Goal: Information Seeking & Learning: Learn about a topic

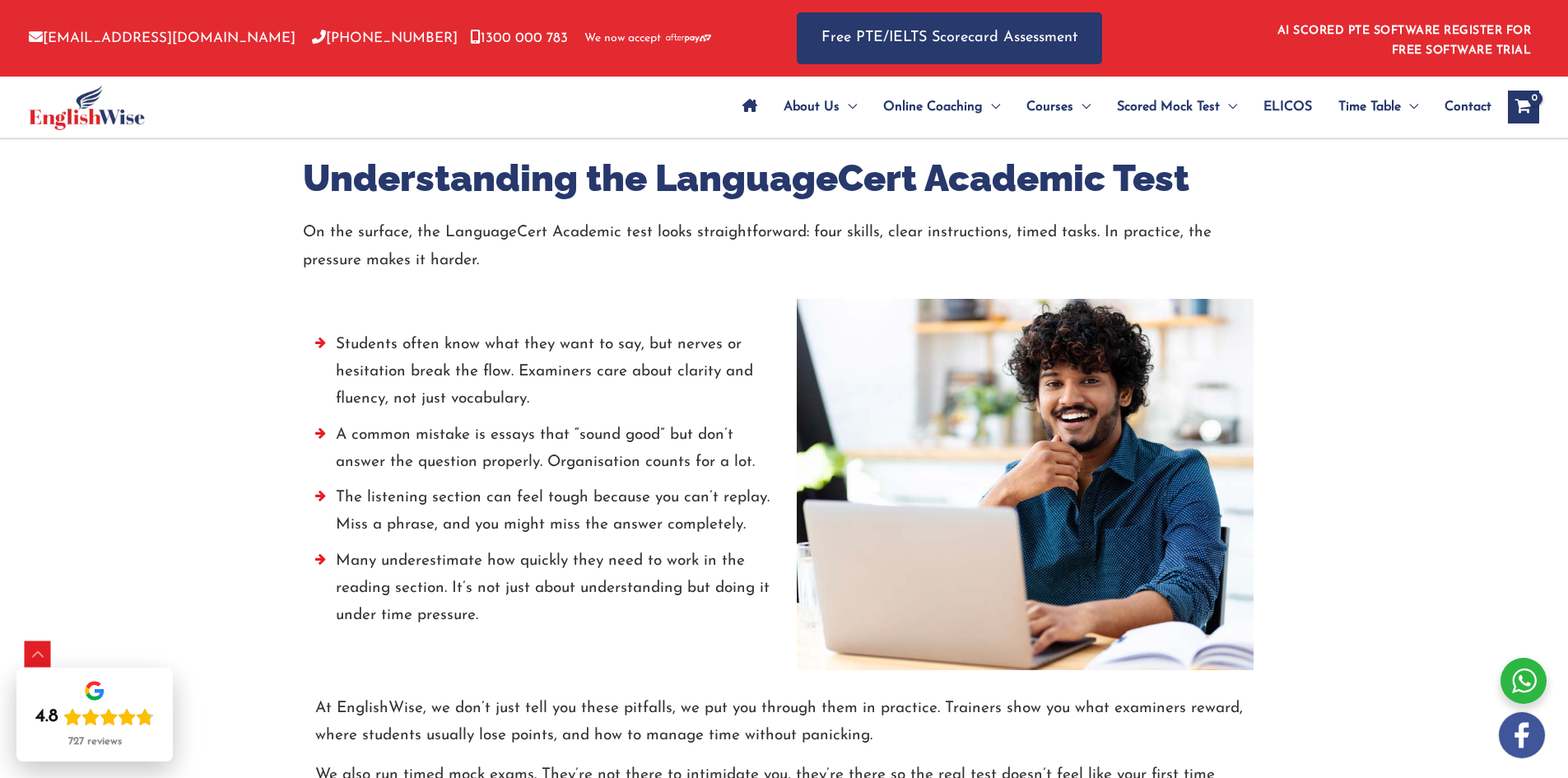
scroll to position [2387, 0]
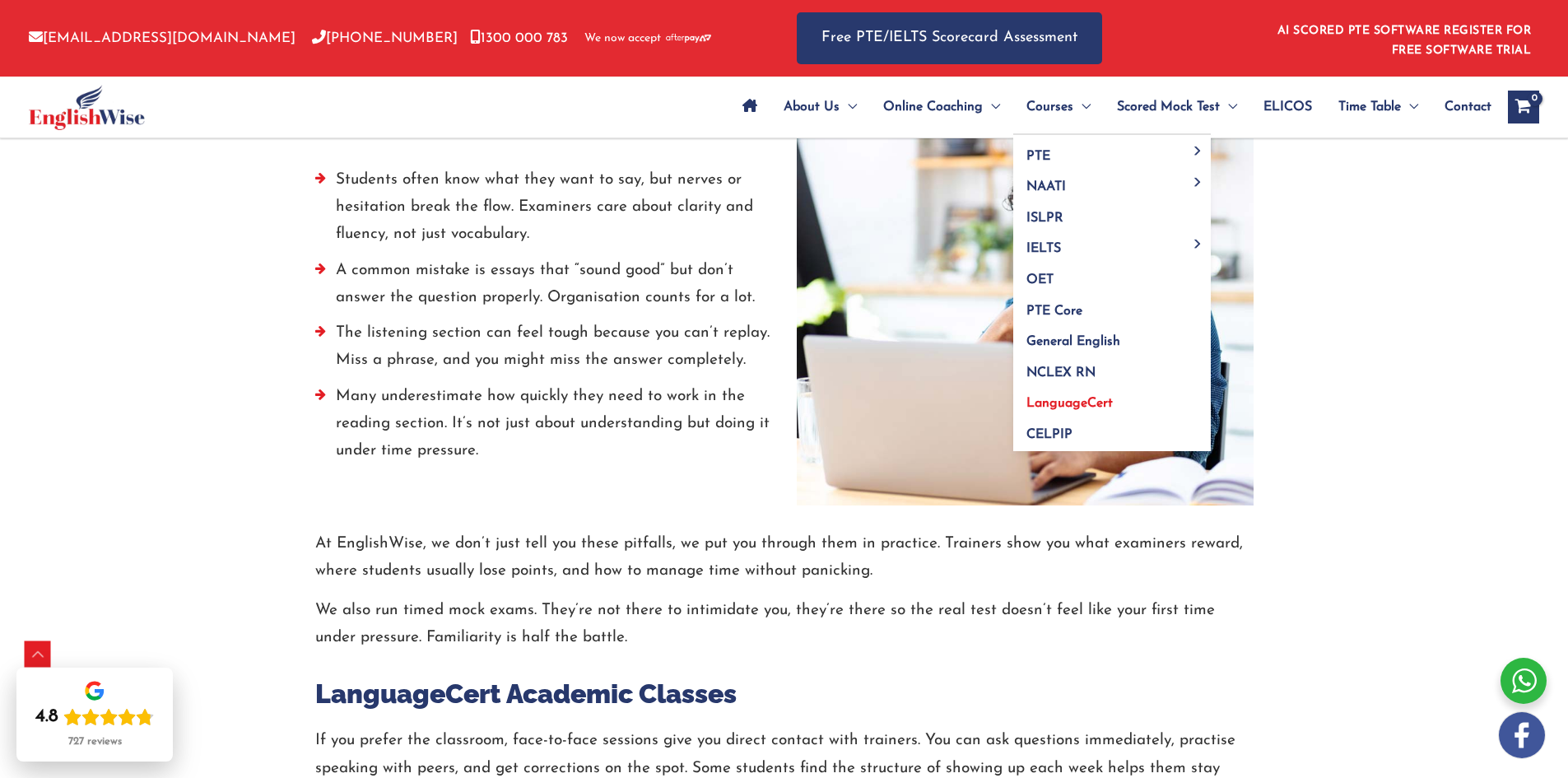
click at [1064, 396] on span "LanguageCert" at bounding box center [1070, 403] width 87 height 13
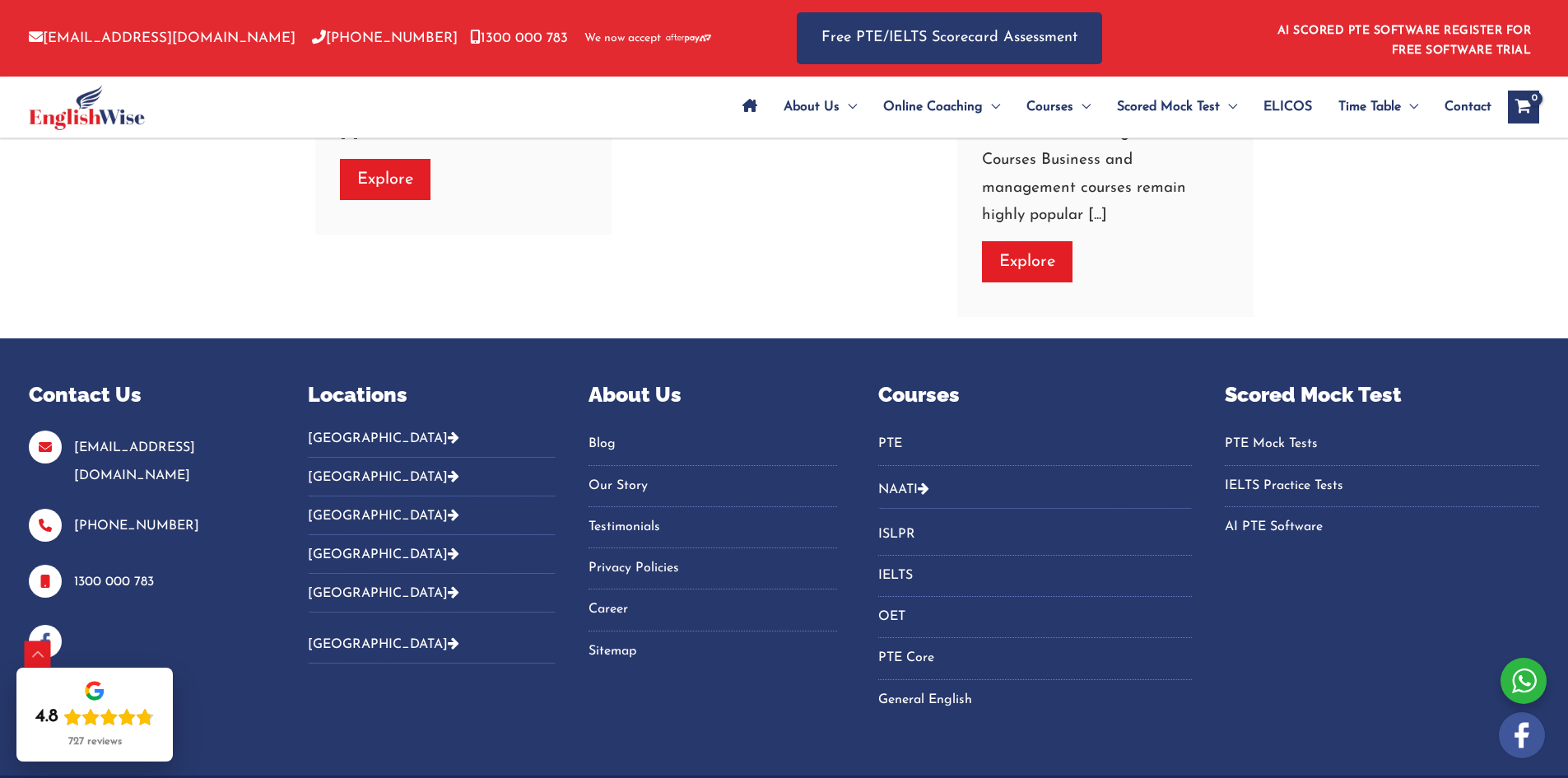
scroll to position [7386, 0]
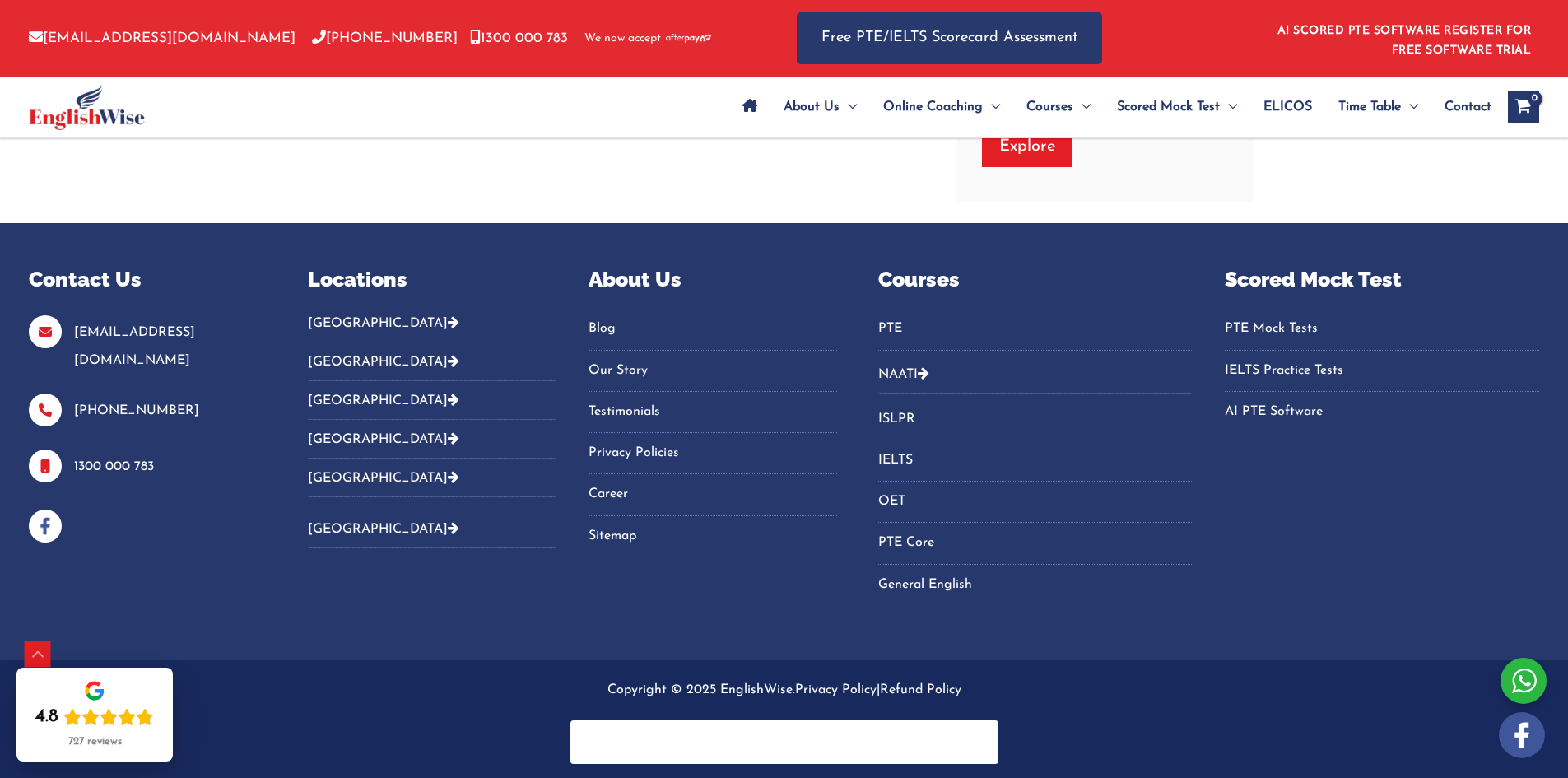
click at [1533, 674] on div at bounding box center [1523, 680] width 46 height 46
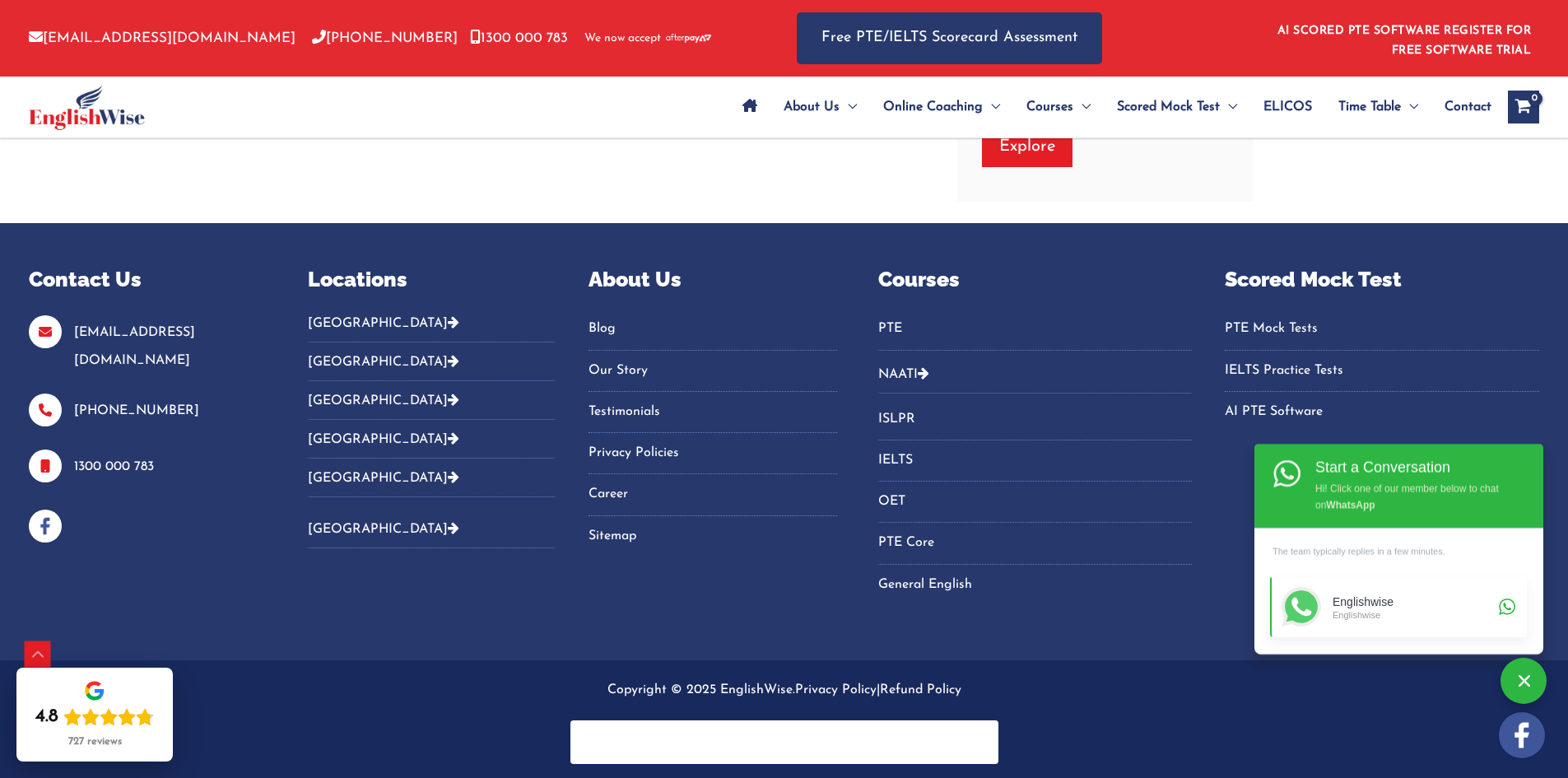
click at [1384, 611] on div "Englishwise" at bounding box center [1413, 613] width 161 height 11
